Goal: Information Seeking & Learning: Understand process/instructions

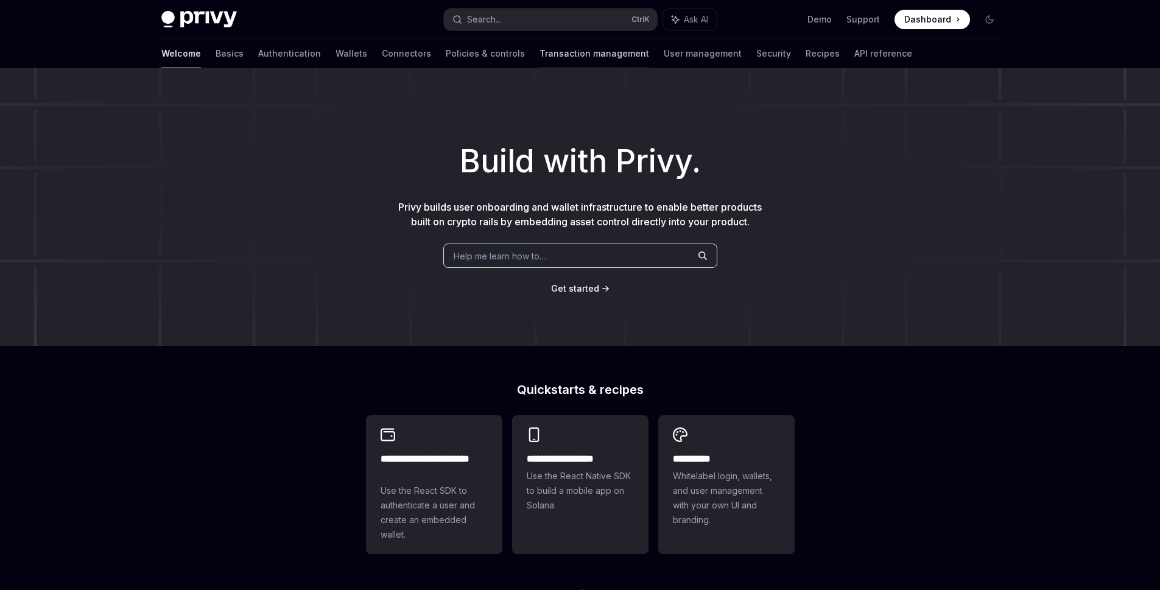
click at [539, 58] on link "Transaction management" at bounding box center [594, 53] width 110 height 29
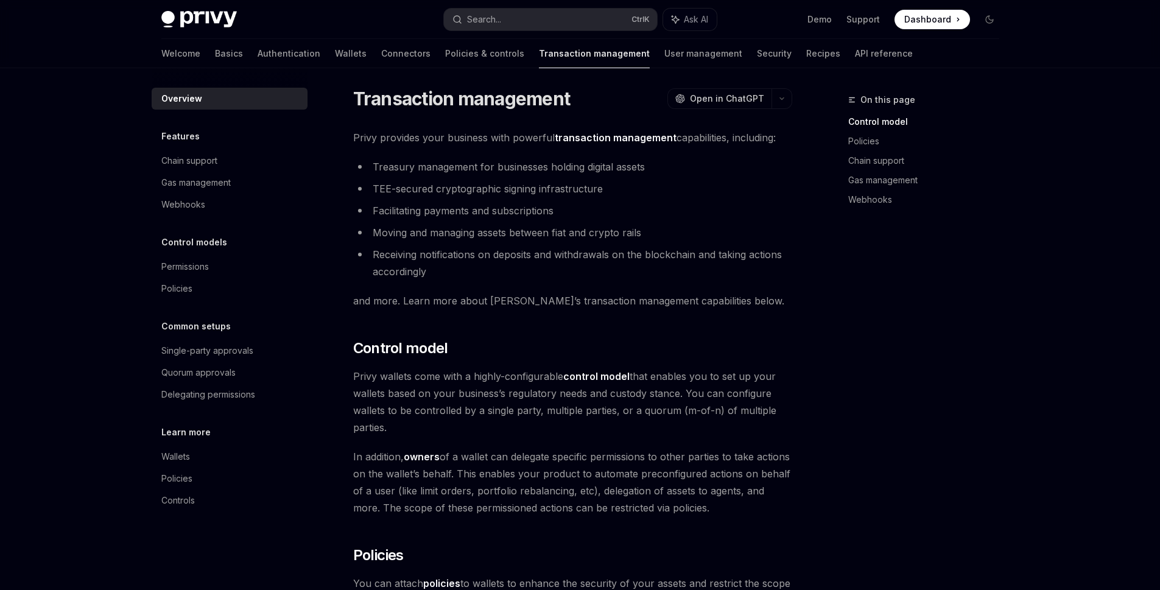
scroll to position [39, 0]
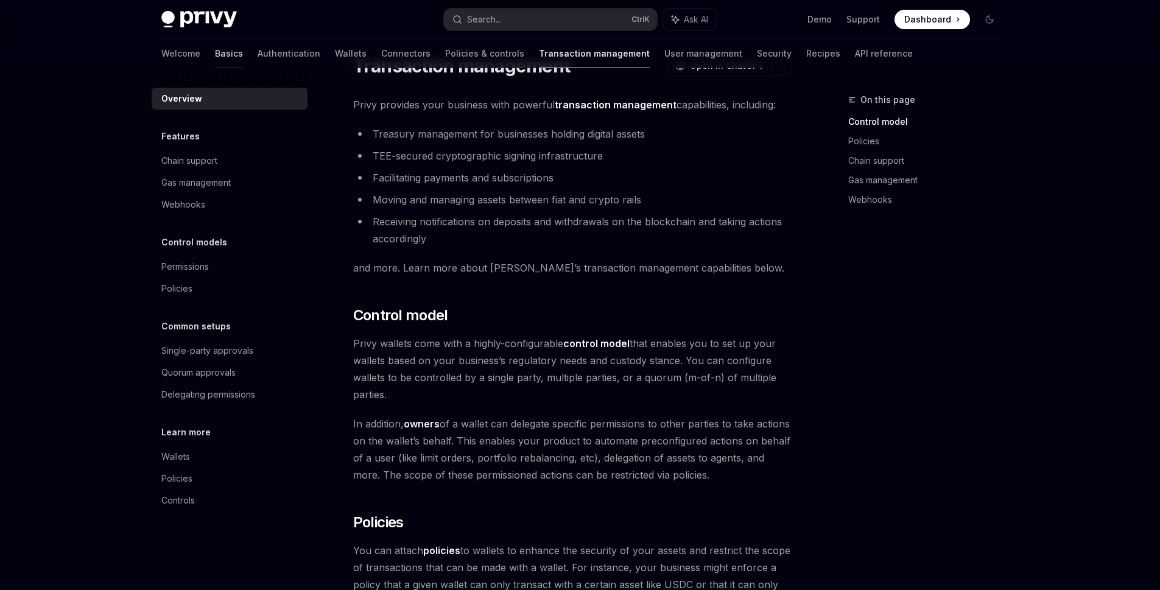
click at [215, 48] on link "Basics" at bounding box center [229, 53] width 28 height 29
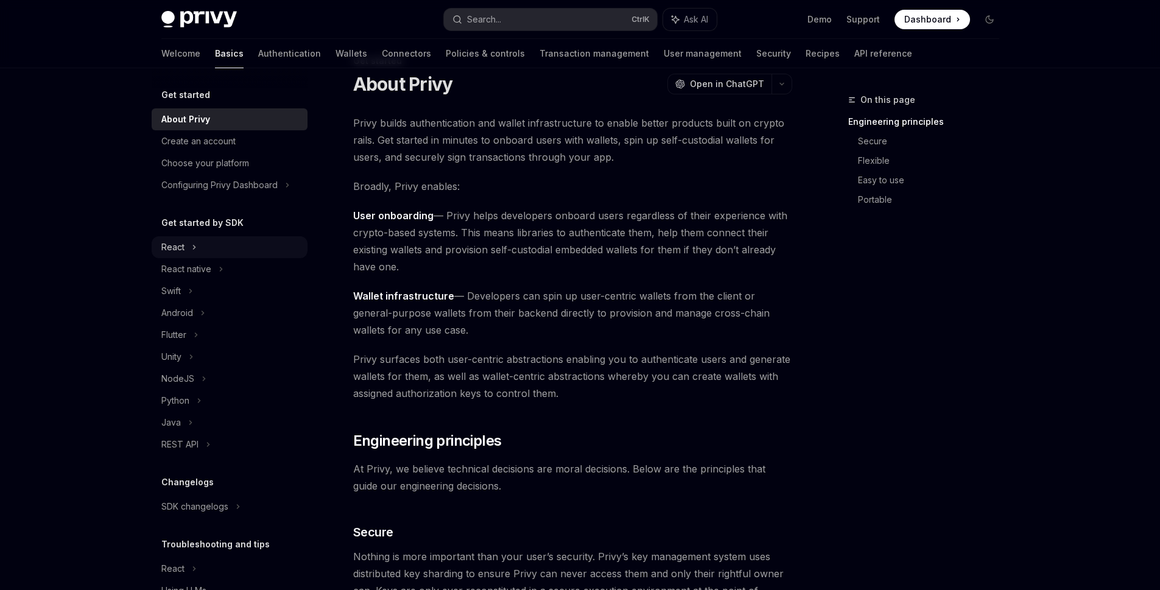
click at [191, 246] on div "React" at bounding box center [230, 247] width 156 height 22
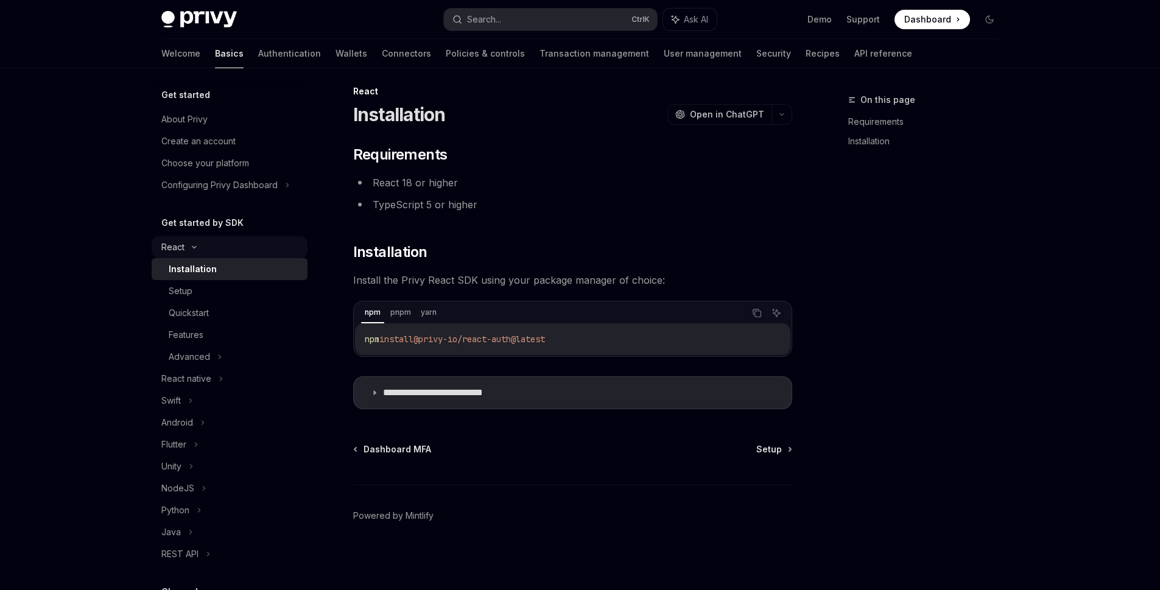
scroll to position [9, 0]
click at [197, 331] on div "Features" at bounding box center [186, 335] width 35 height 15
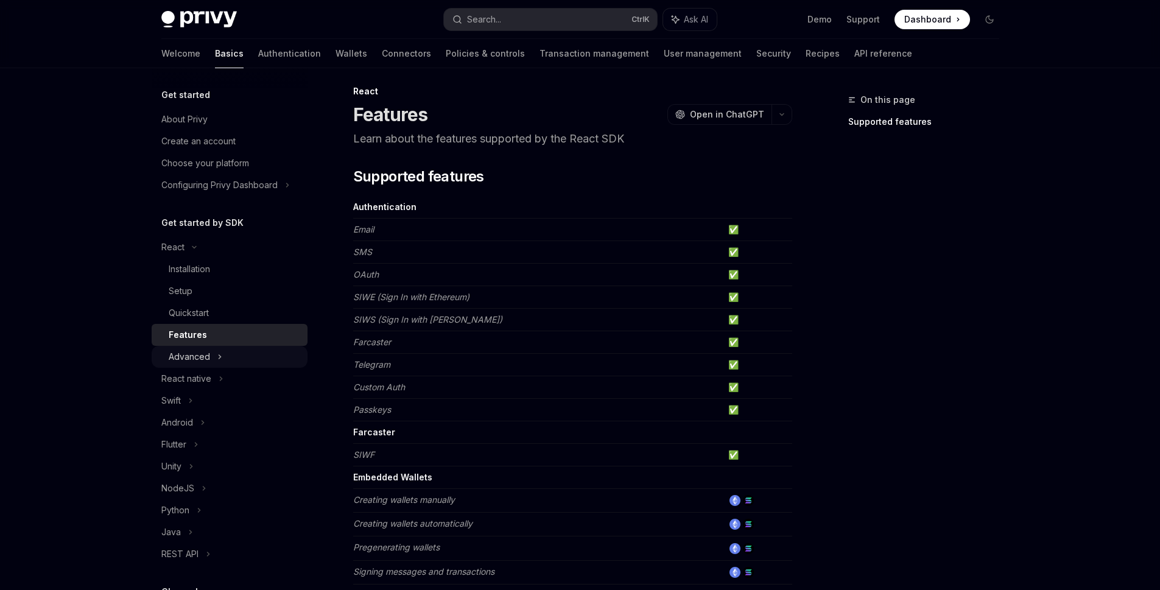
click at [245, 352] on div "Advanced" at bounding box center [230, 357] width 156 height 22
type textarea "*"
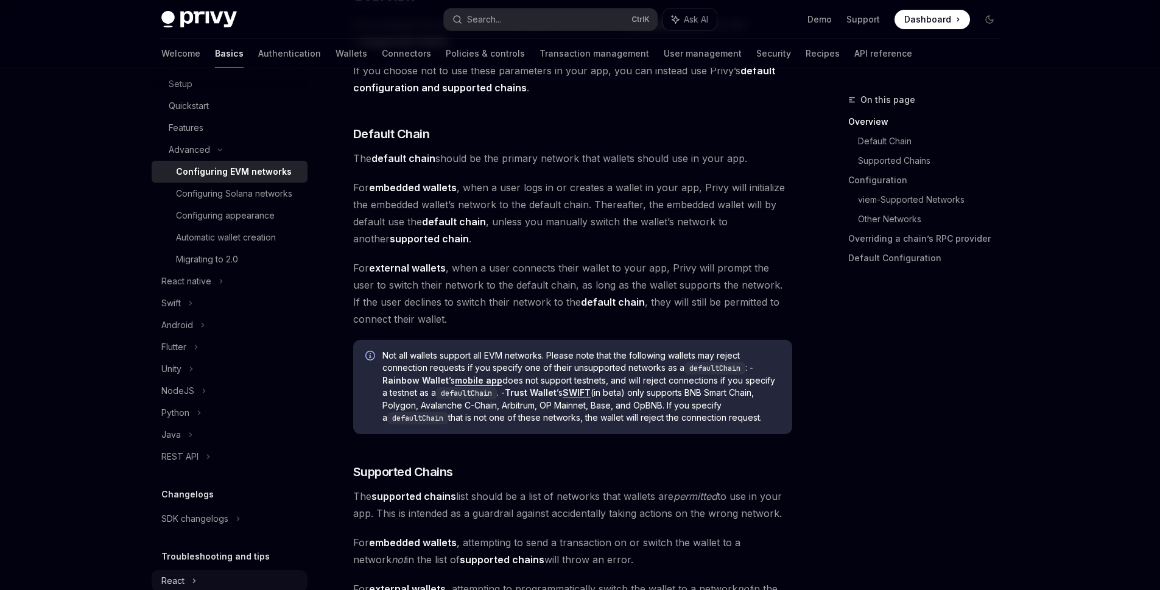
scroll to position [199, 0]
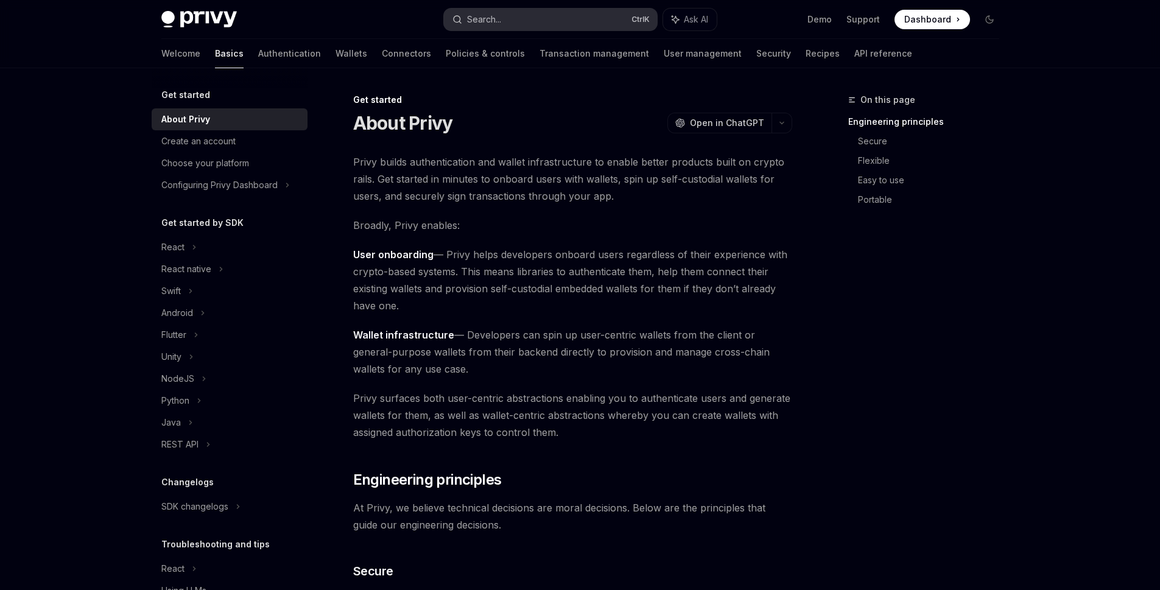
click at [524, 10] on button "Search... Ctrl K" at bounding box center [550, 20] width 213 height 22
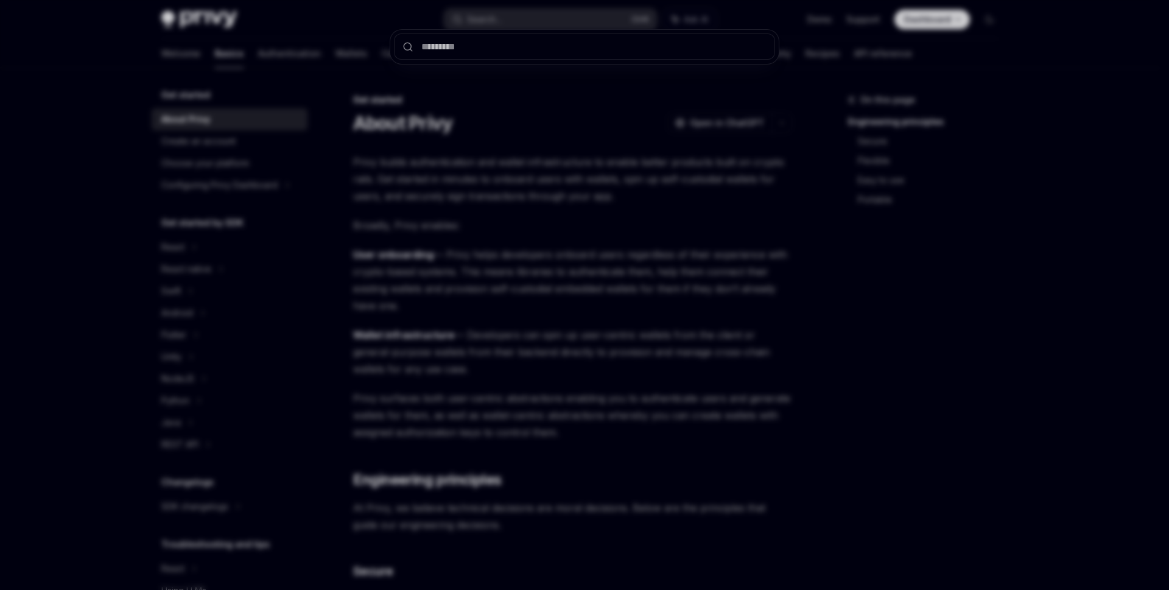
type input "*"
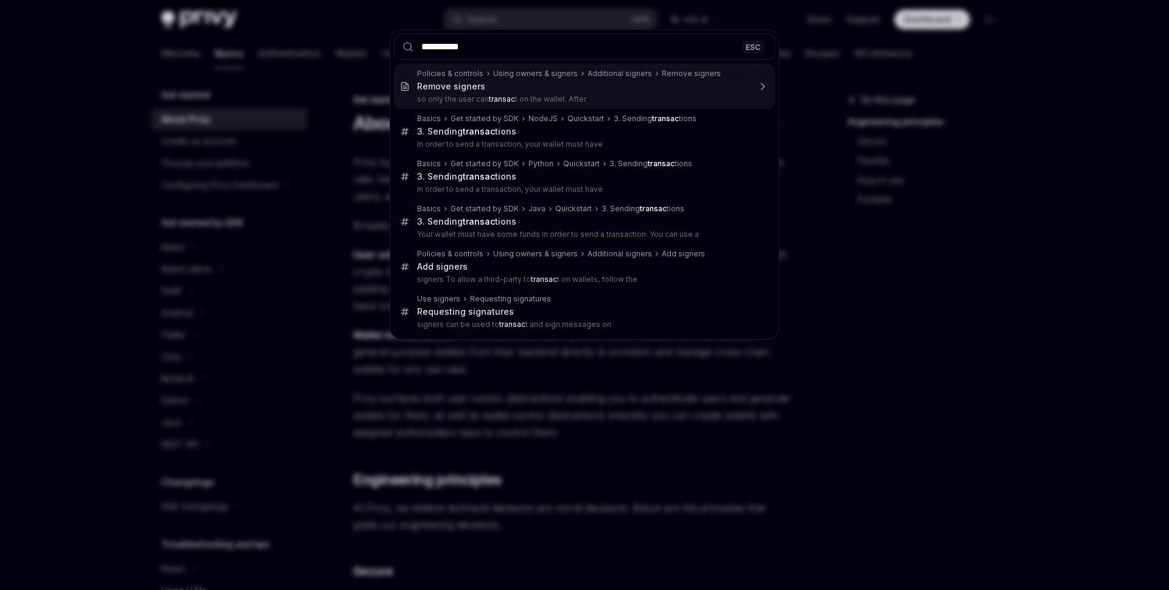
type input "**********"
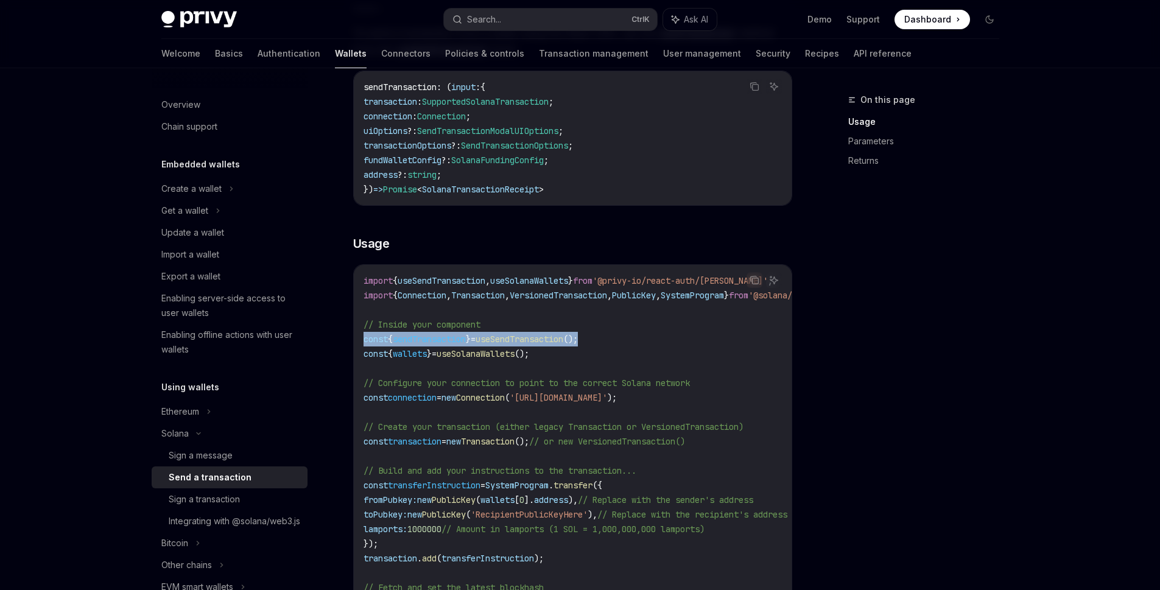
drag, startPoint x: 616, startPoint y: 342, endPoint x: 363, endPoint y: 342, distance: 252.6
click at [363, 342] on code "import { useSendTransaction , useSolanaWallets } from '@privy-io/react-auth/sol…" at bounding box center [684, 543] width 643 height 541
copy span "const { sendTransaction } = useSendTransaction ();"
click at [422, 282] on span "useSendTransaction" at bounding box center [442, 280] width 88 height 11
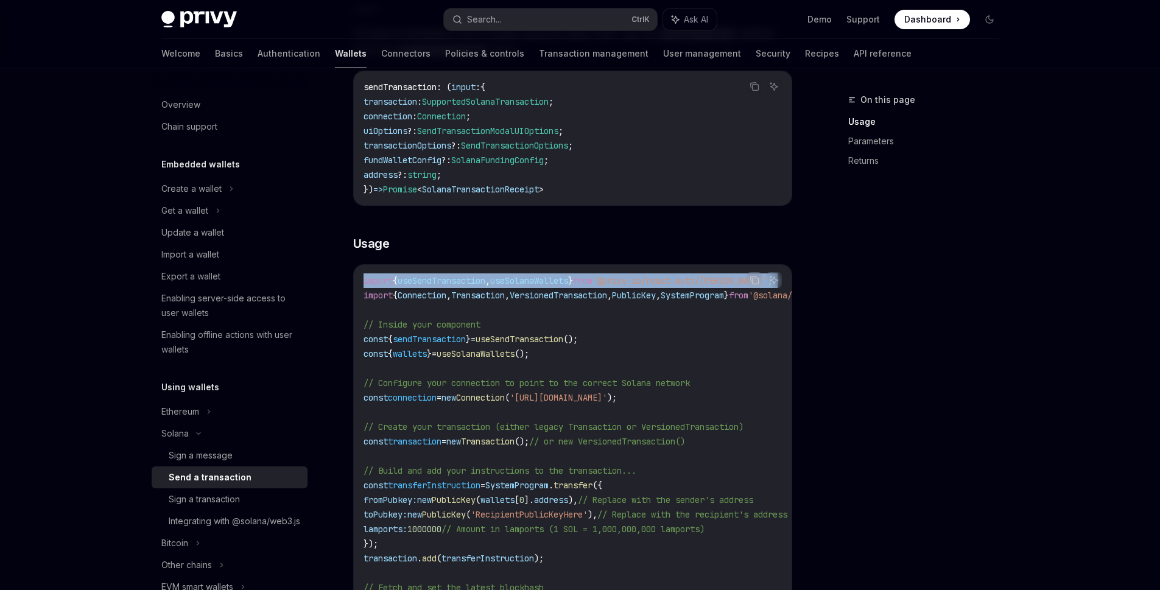
click at [422, 282] on span "useSendTransaction" at bounding box center [442, 280] width 88 height 11
copy code "import { useSendTransaction , useSolanaWallets } from '@privy-io/react-auth/sol…"
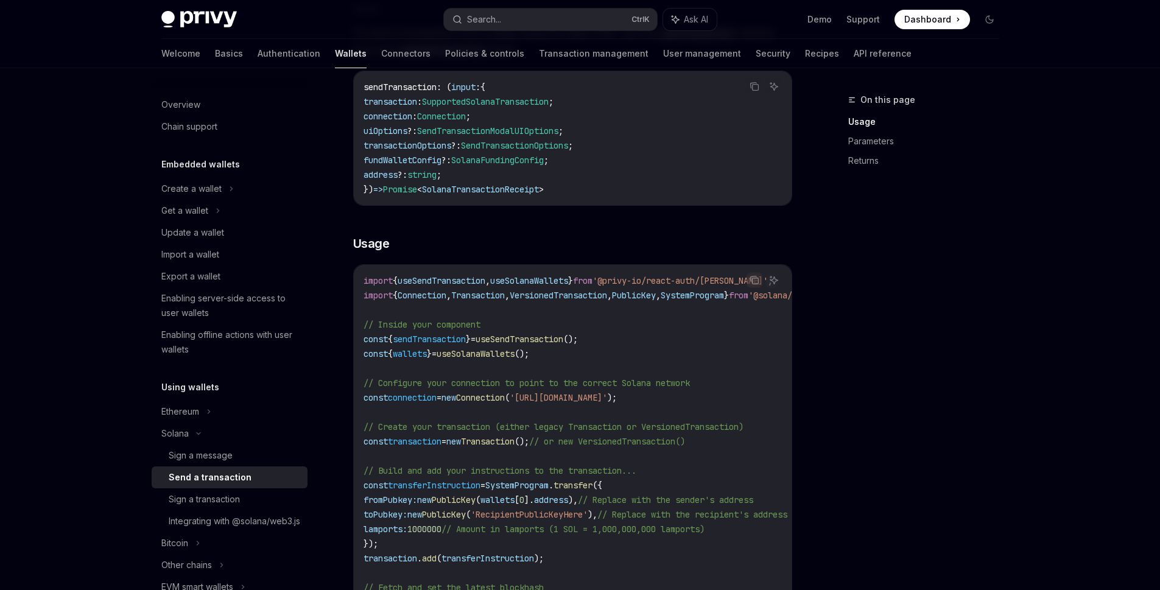
click at [413, 315] on code "import { useSendTransaction , useSolanaWallets } from '@privy-io/react-auth/sol…" at bounding box center [684, 543] width 643 height 541
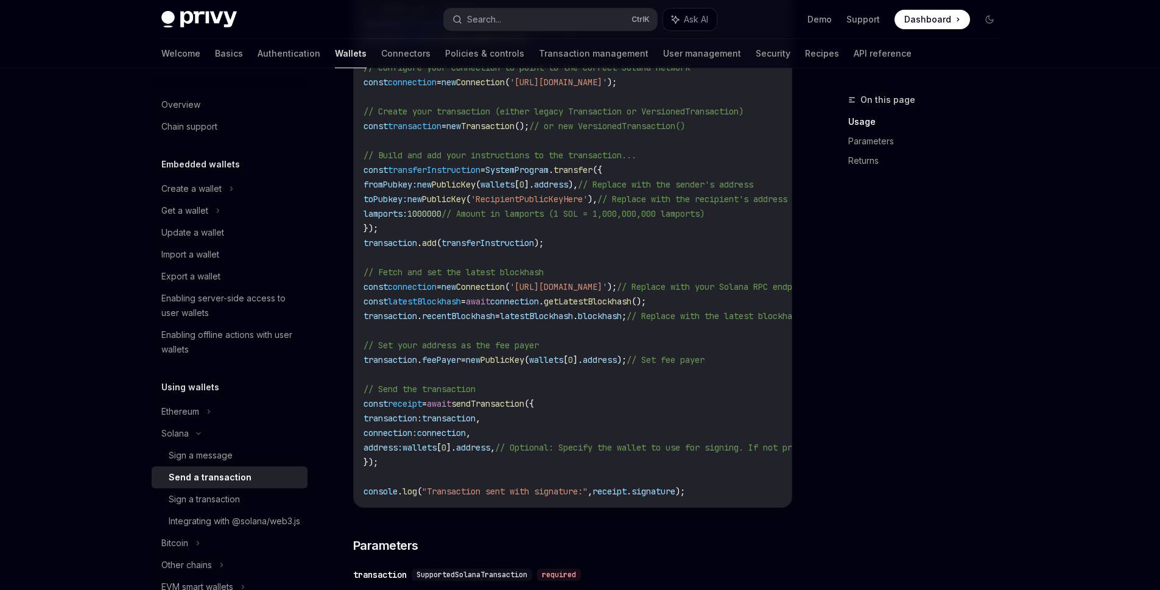
scroll to position [545, 0]
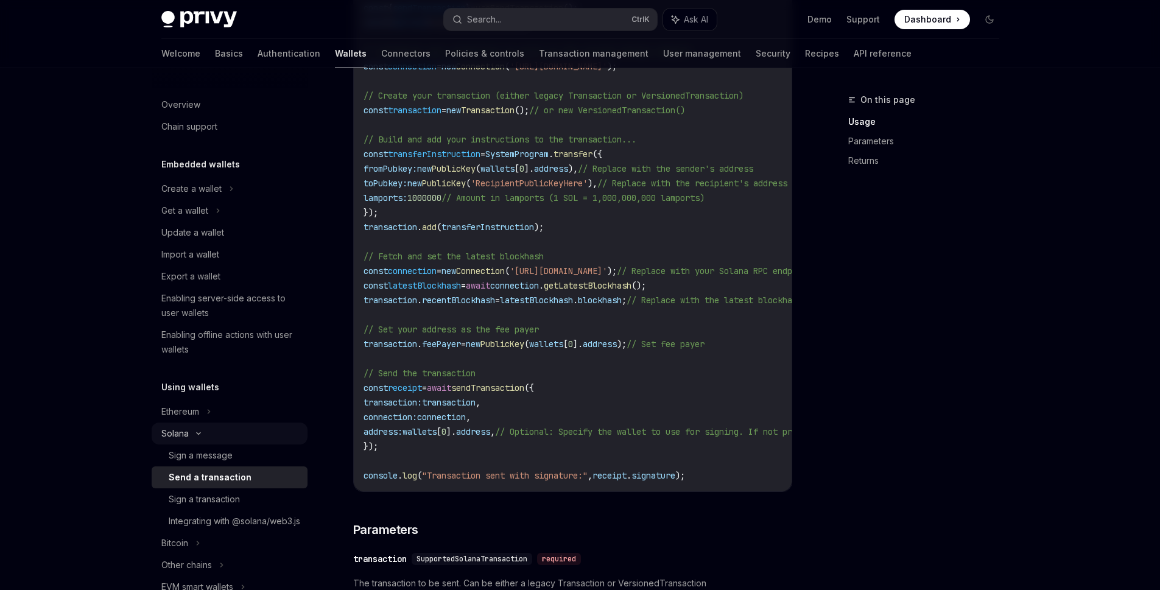
click at [197, 222] on div "Solana" at bounding box center [230, 211] width 156 height 22
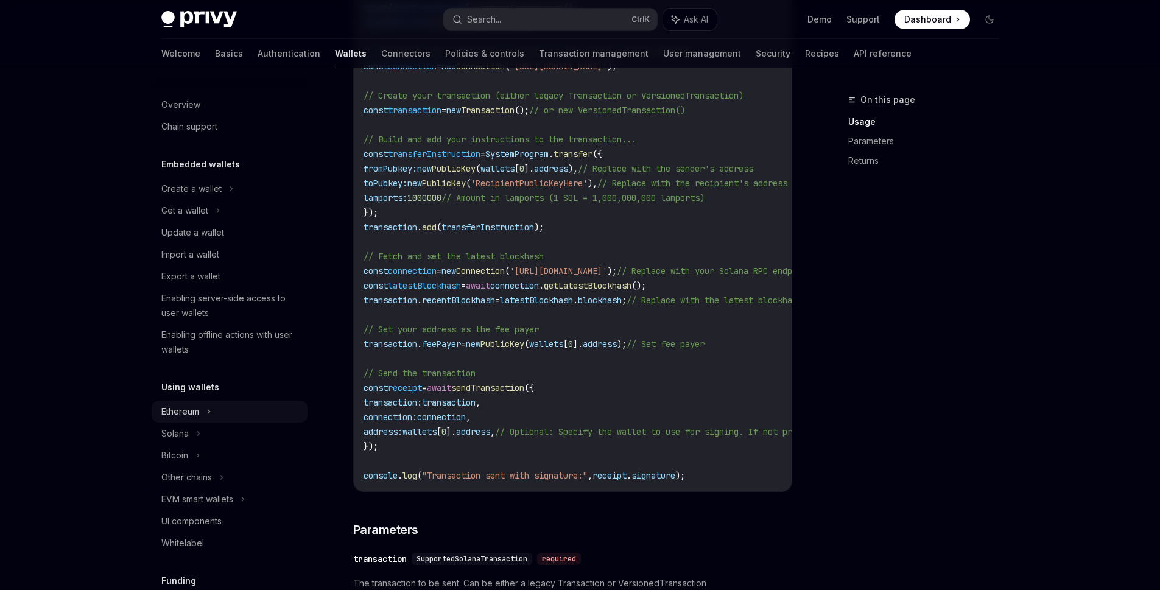
click at [212, 200] on div "Ethereum" at bounding box center [230, 189] width 156 height 22
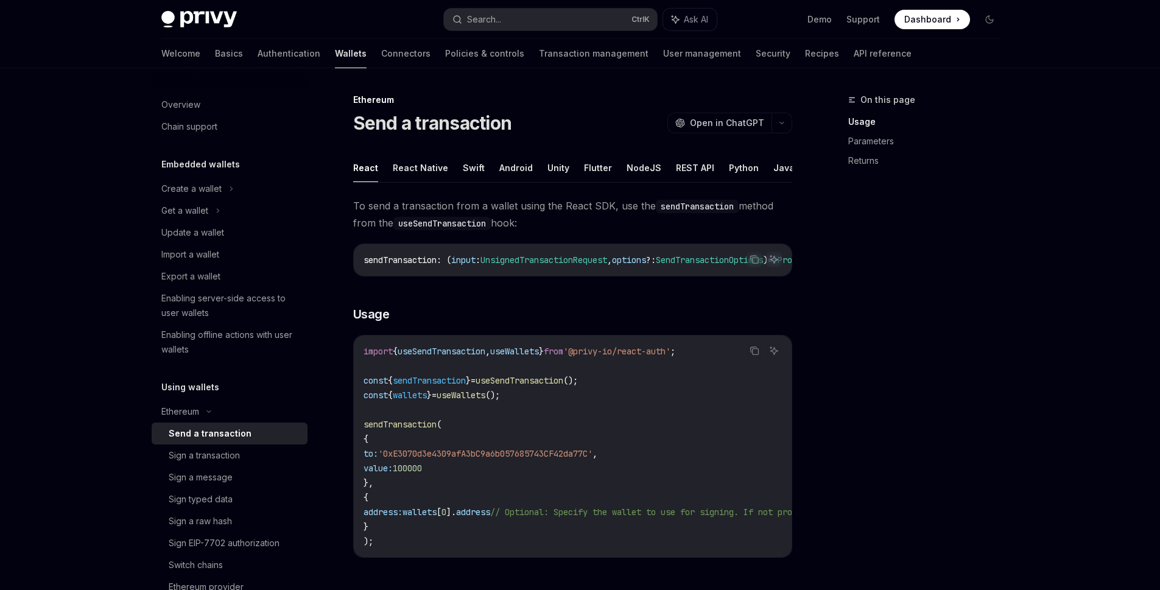
click at [223, 436] on div "Send a transaction" at bounding box center [210, 433] width 83 height 15
drag, startPoint x: 533, startPoint y: 398, endPoint x: 351, endPoint y: 388, distance: 182.9
copy code "const { sendTransaction } = useSendTransaction (); const { wallets } = useWalle…"
click at [432, 357] on span "useSendTransaction" at bounding box center [442, 351] width 88 height 11
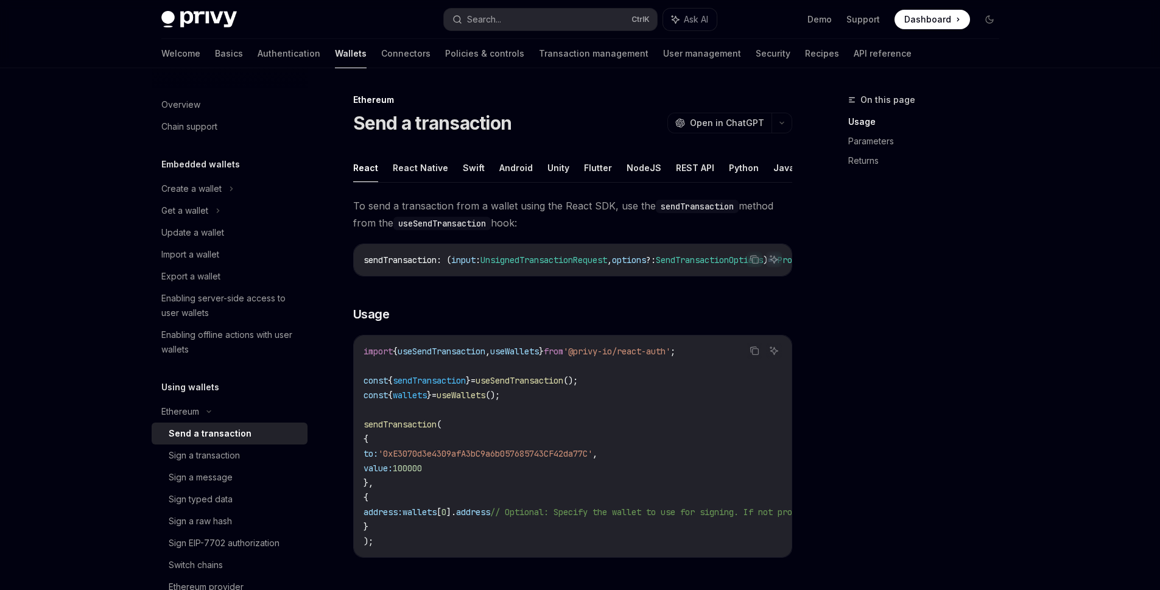
click at [594, 357] on span "'@privy-io/react-auth'" at bounding box center [616, 351] width 107 height 11
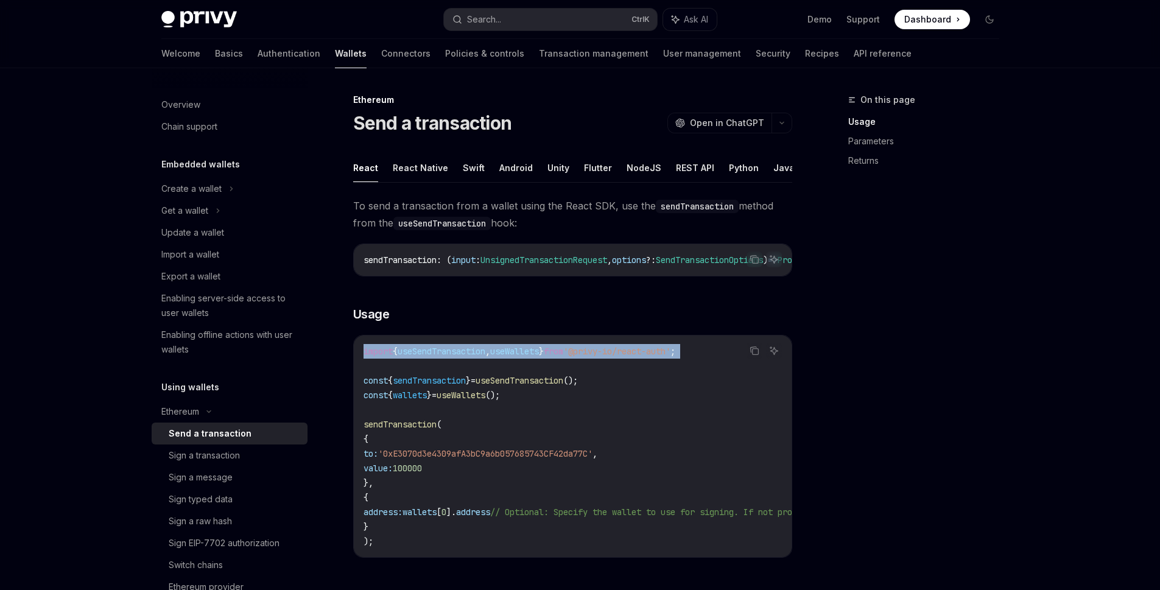
click at [594, 357] on span "'@privy-io/react-auth'" at bounding box center [616, 351] width 107 height 11
copy code "import { useSendTransaction , useWallets } from '@privy-io/react-auth' ;"
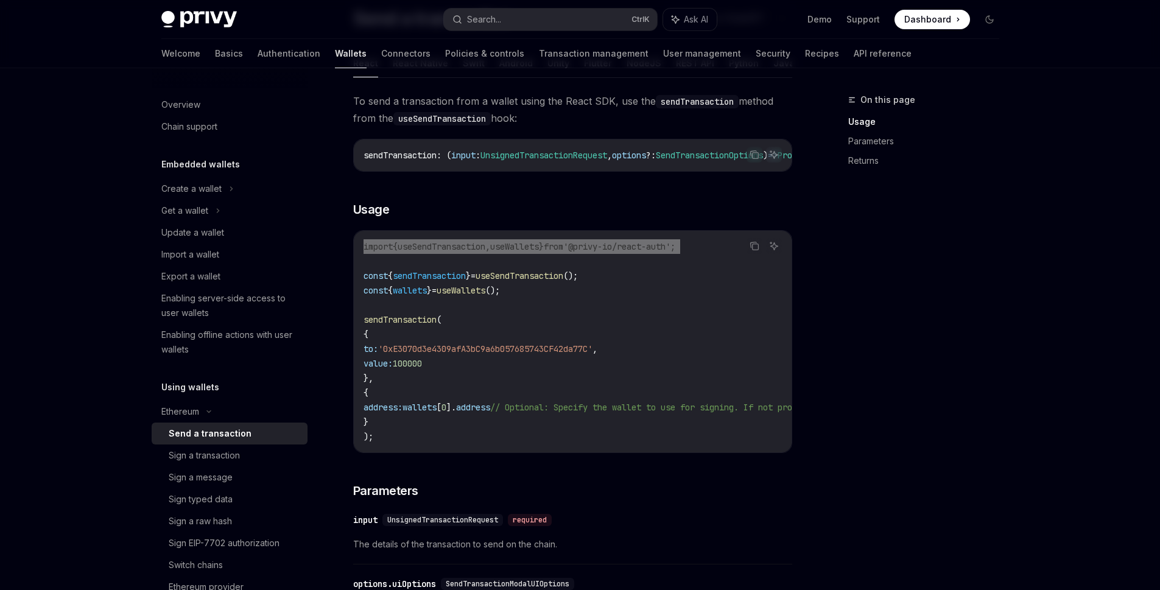
scroll to position [107, 0]
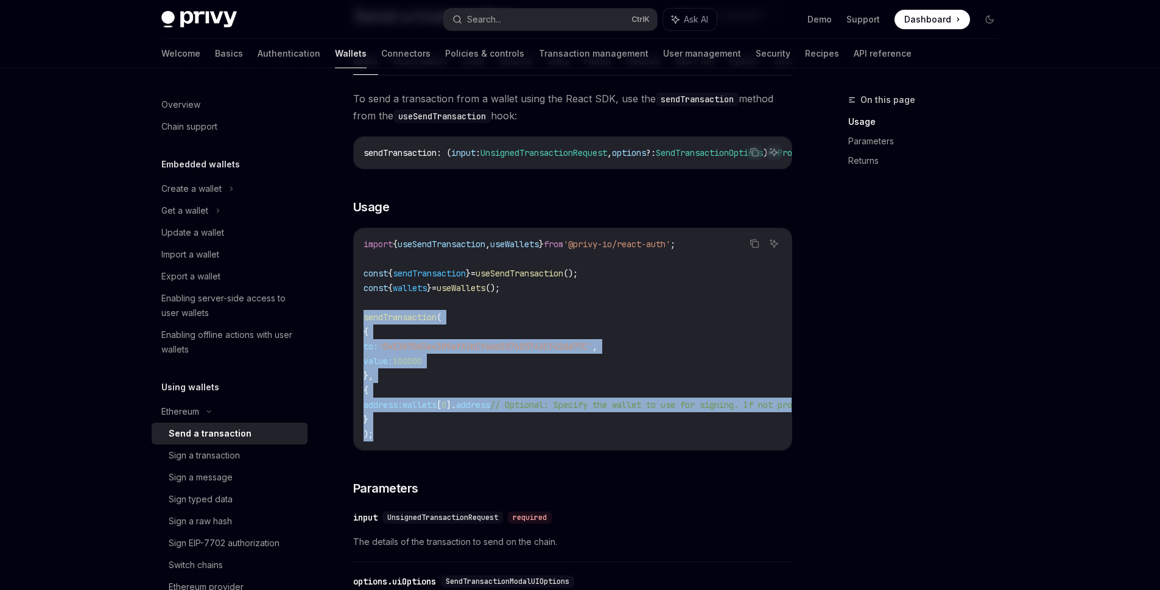
drag, startPoint x: 384, startPoint y: 440, endPoint x: 362, endPoint y: 322, distance: 120.0
click at [362, 322] on div "import { useSendTransaction , useWallets } from '@privy-io/react-auth' ; const …" at bounding box center [573, 339] width 438 height 222
copy code "sendTransaction ( { to: '0xE3070d3e4309afA3bC9a6b057685743CF42da77C' , value: 1…"
click at [422, 360] on span "100000" at bounding box center [407, 361] width 29 height 11
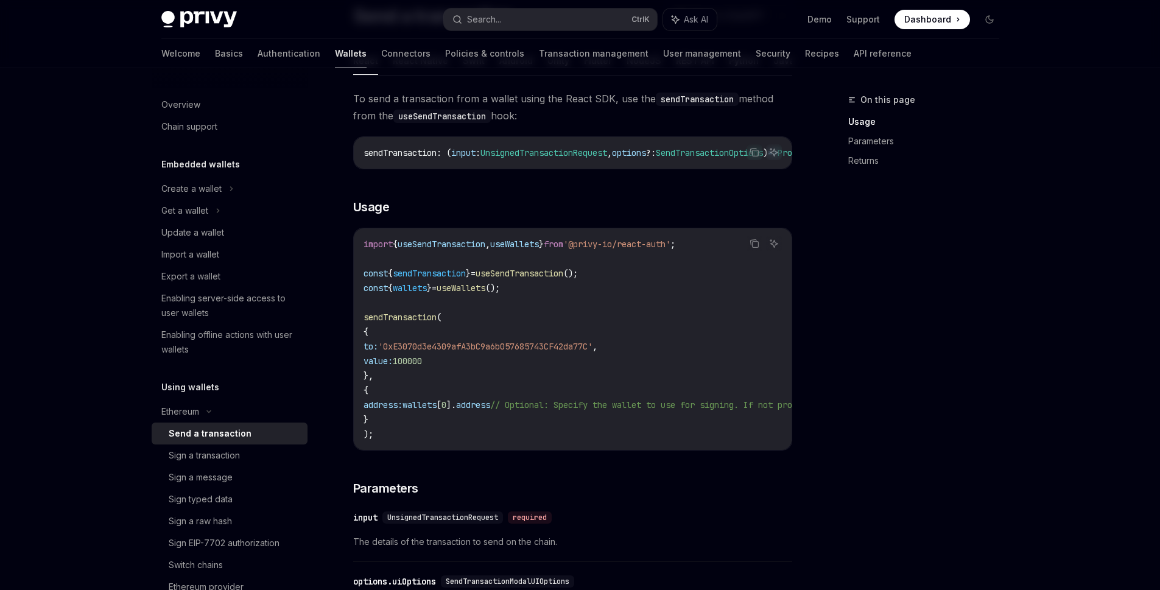
click at [422, 479] on div "To send a transaction from a wallet using the React SDK, use the sendTransactio…" at bounding box center [572, 520] width 439 height 860
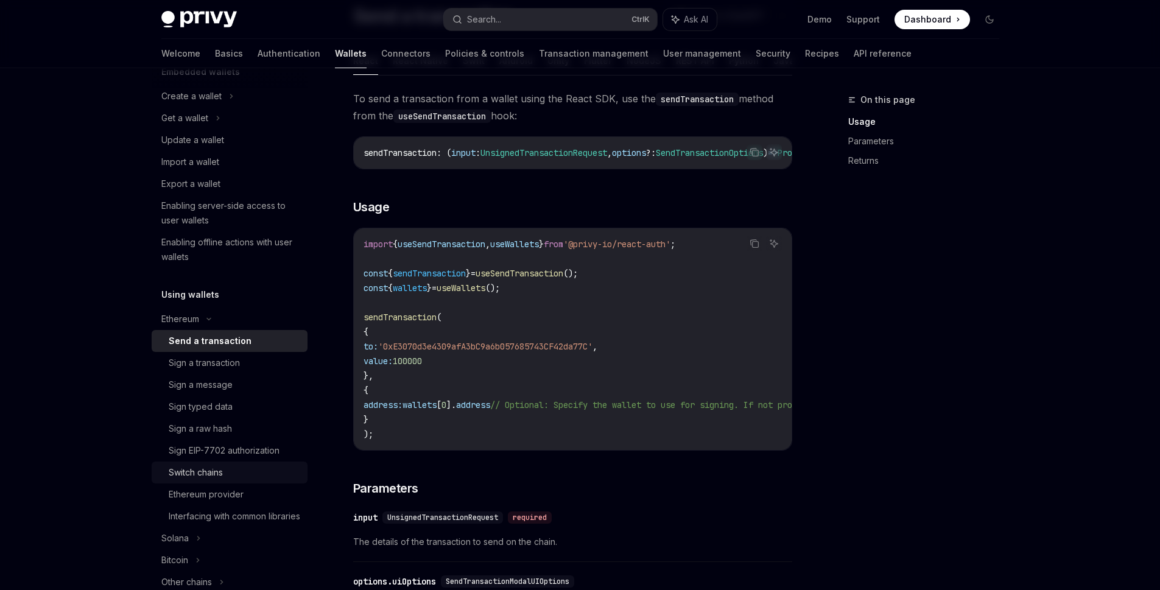
scroll to position [161, 0]
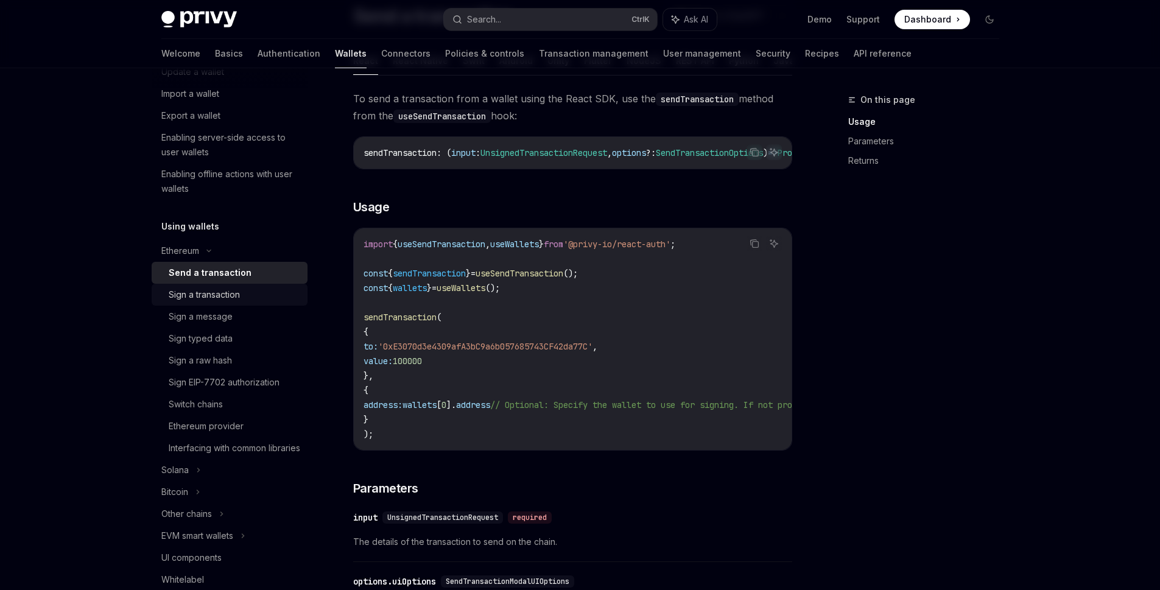
click at [209, 298] on div "Sign a transaction" at bounding box center [204, 294] width 71 height 15
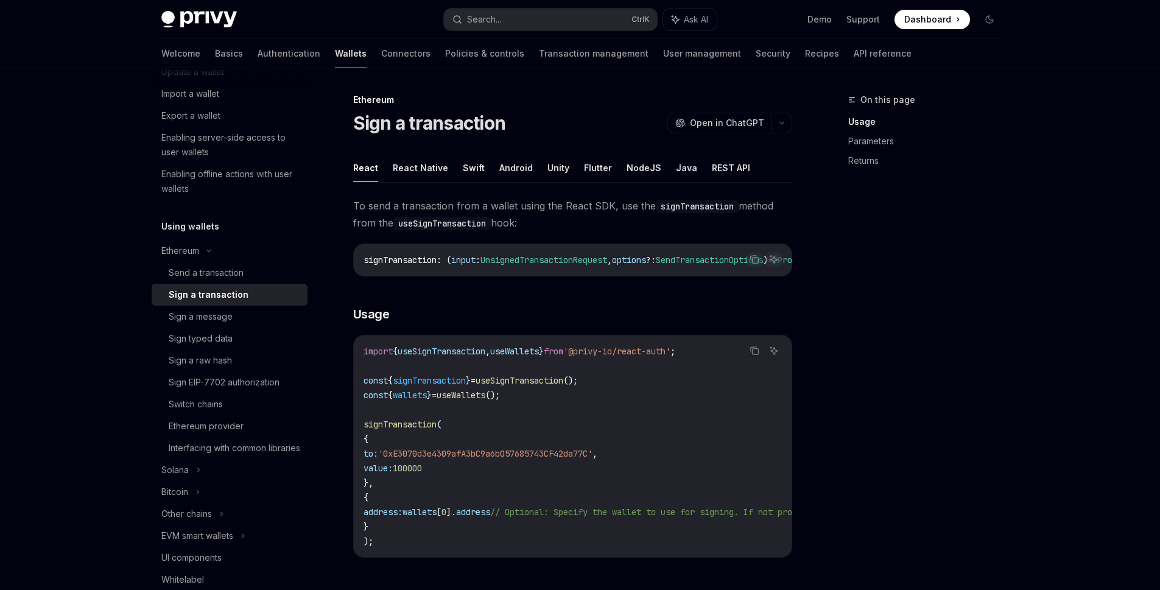
click at [436, 454] on span "'0xE3070d3e4309afA3bC9a6b057685743CF42da77C'" at bounding box center [485, 453] width 214 height 11
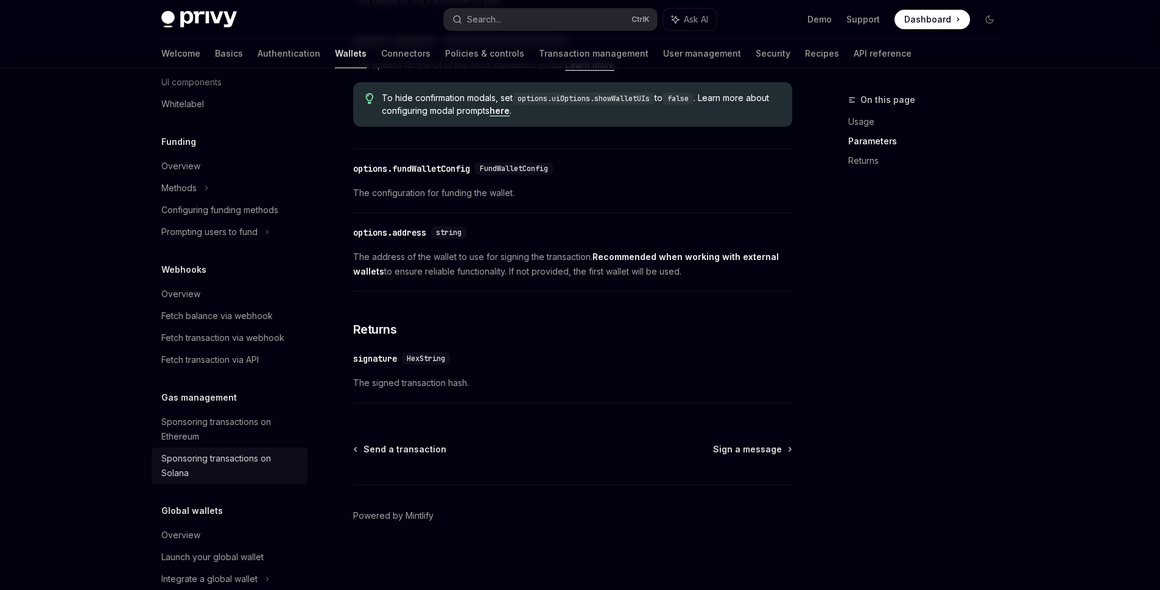
scroll to position [675, 0]
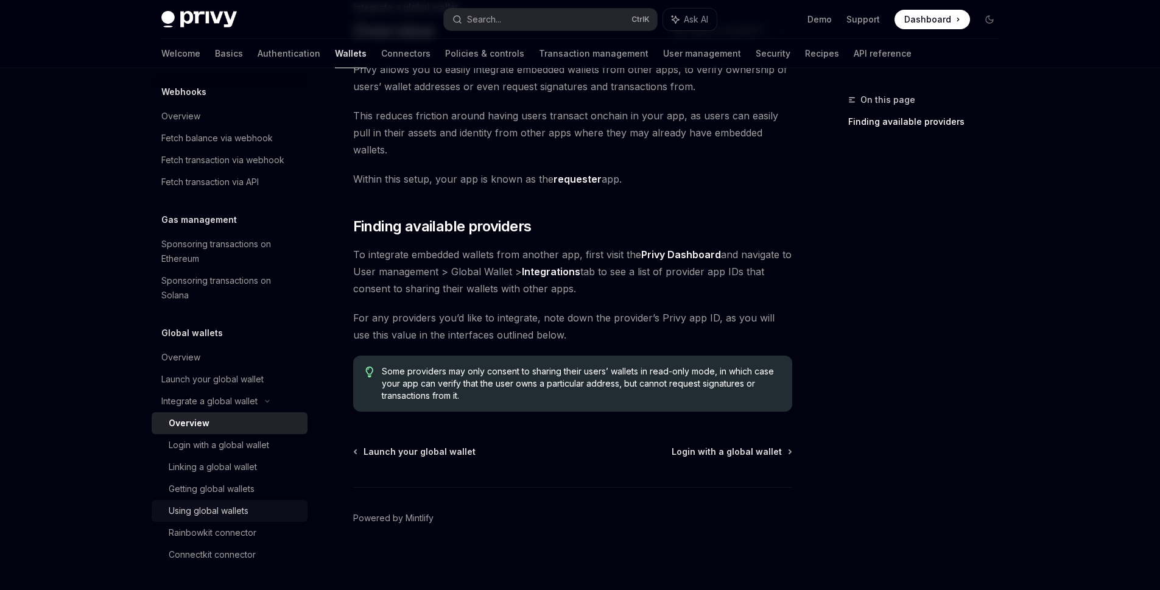
scroll to position [95, 0]
click at [228, 511] on div "Using global wallets" at bounding box center [209, 510] width 80 height 15
type textarea "*"
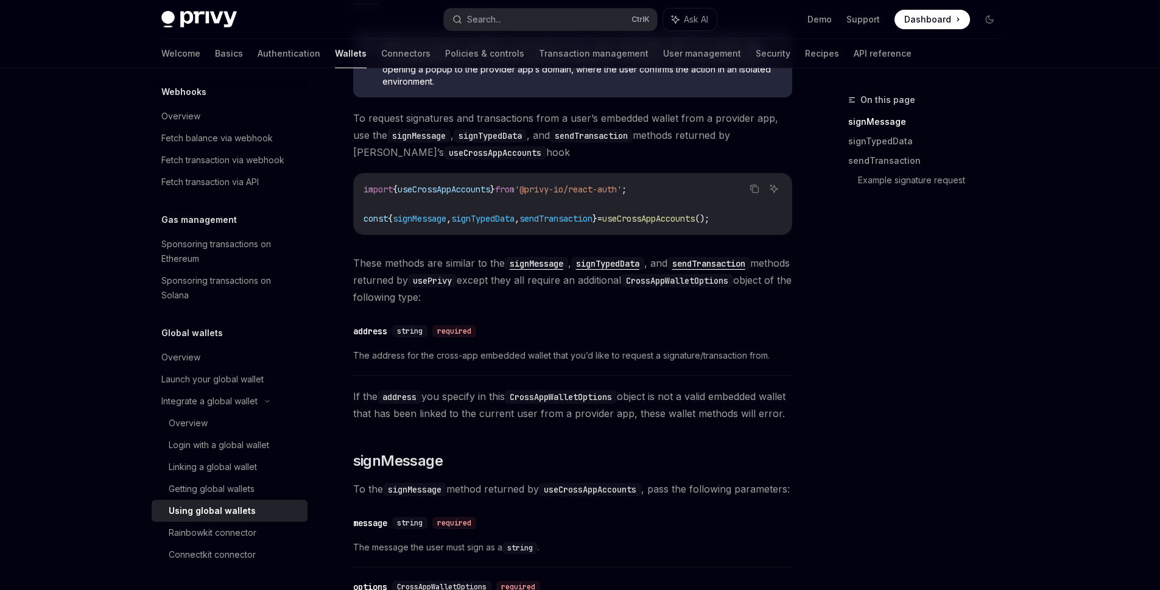
scroll to position [44, 0]
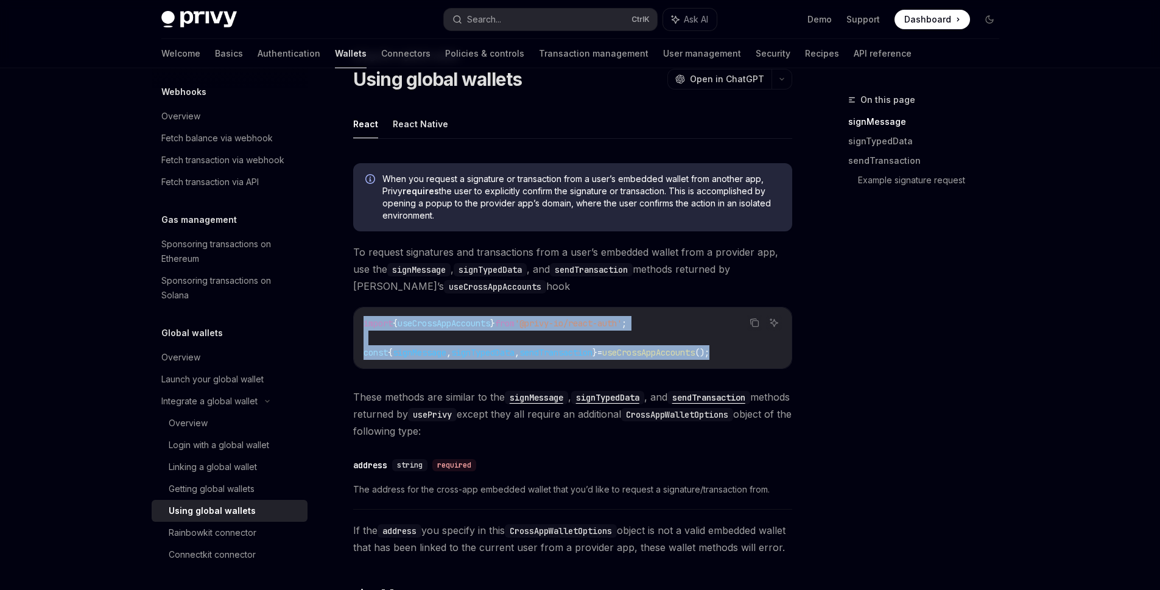
drag, startPoint x: 752, startPoint y: 353, endPoint x: 746, endPoint y: 345, distance: 10.0
click at [746, 345] on div "Copy Ask AI import { useCrossAppAccounts } from '@privy-io/react-auth' ; const …" at bounding box center [572, 338] width 439 height 62
copy div "Copy Ask AI import { useCrossAppAccounts } from '@privy-io/react-auth' ; const …"
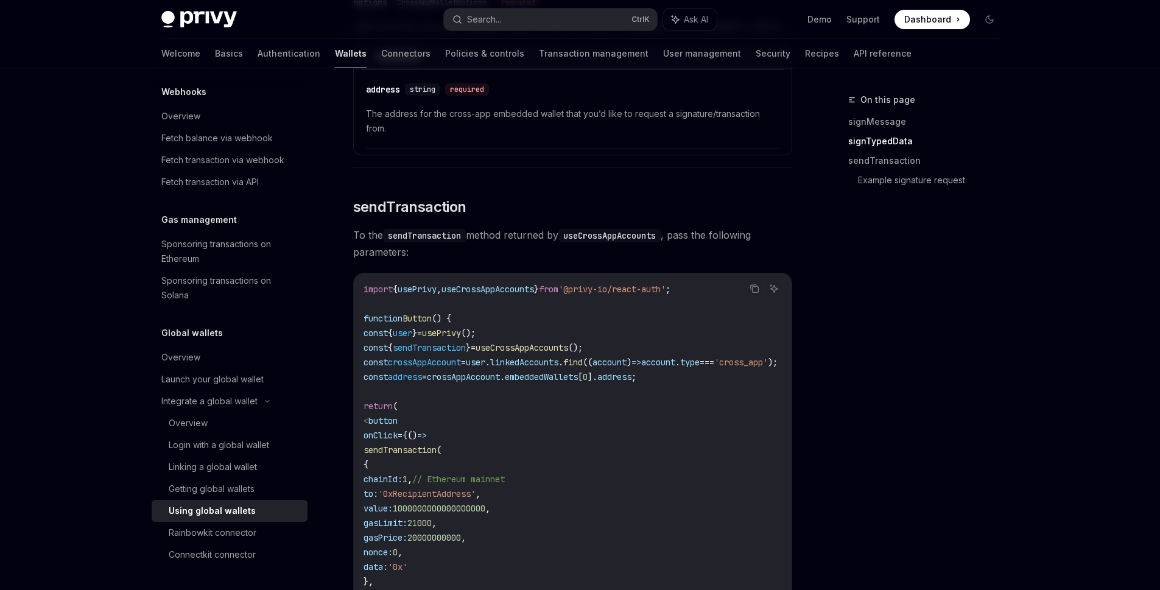
scroll to position [1174, 0]
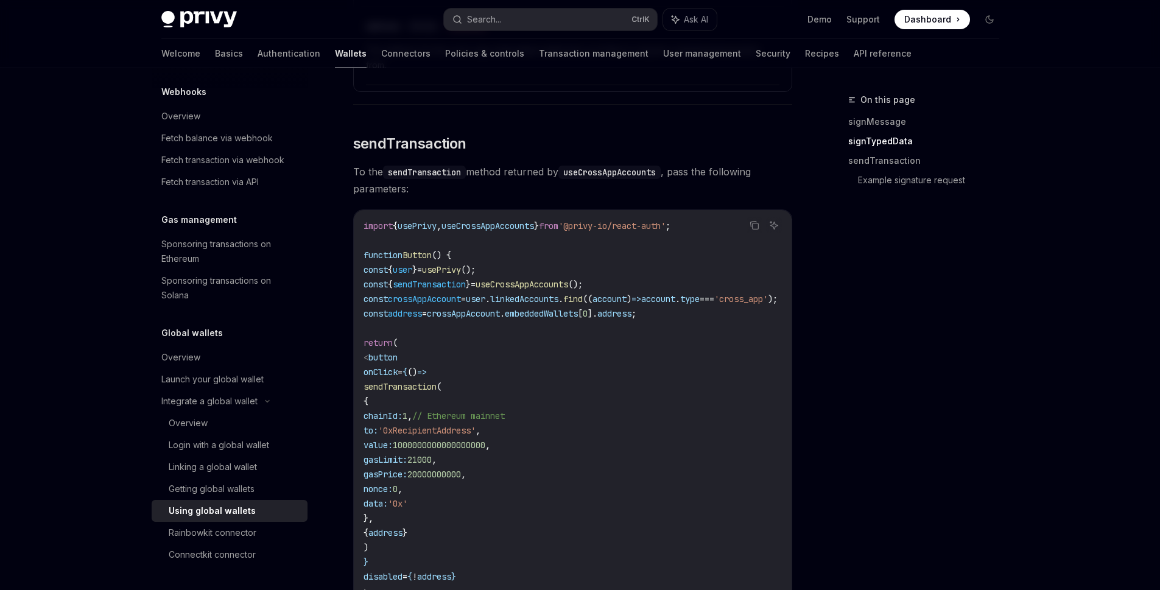
click at [454, 375] on code "import { usePrivy , useCrossAppAccounts } from '@privy-io/react-auth' ; functio…" at bounding box center [584, 438] width 443 height 438
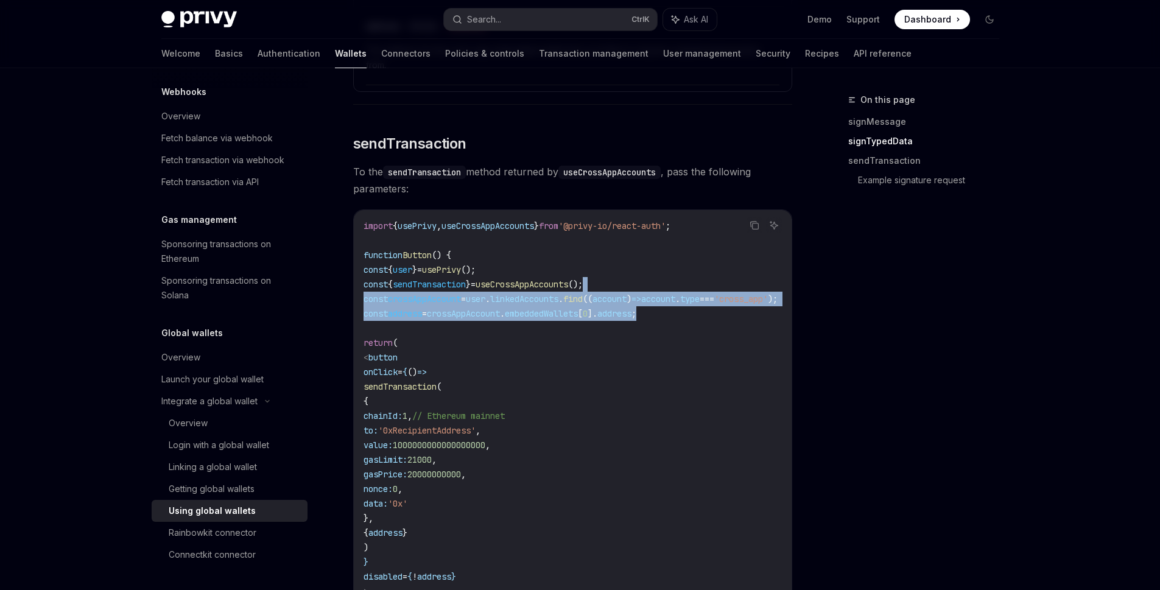
drag, startPoint x: 679, startPoint y: 348, endPoint x: 676, endPoint y: 323, distance: 25.7
click at [676, 323] on code "import { usePrivy , useCrossAppAccounts } from '@privy-io/react-auth' ; functio…" at bounding box center [584, 438] width 443 height 438
copy code "const crossAppAccount = user . linkedAccounts . find (( account ) => account . …"
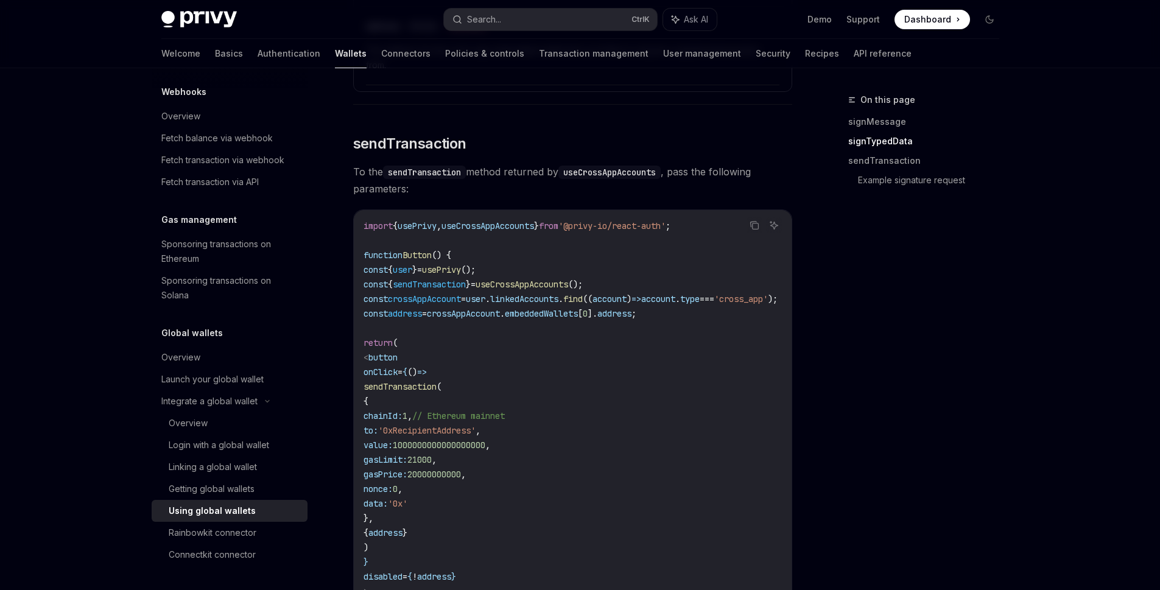
click at [666, 370] on code "import { usePrivy , useCrossAppAccounts } from '@privy-io/react-auth' ; functio…" at bounding box center [584, 438] width 443 height 438
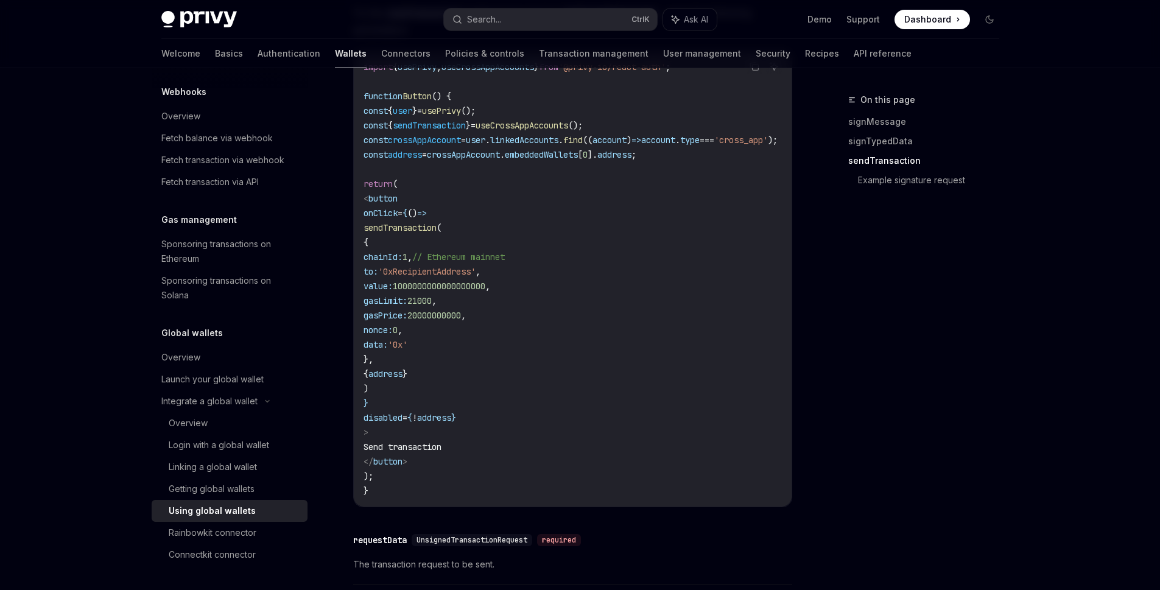
scroll to position [1344, 0]
